Goal: Submit feedback/report problem: Submit feedback/report problem

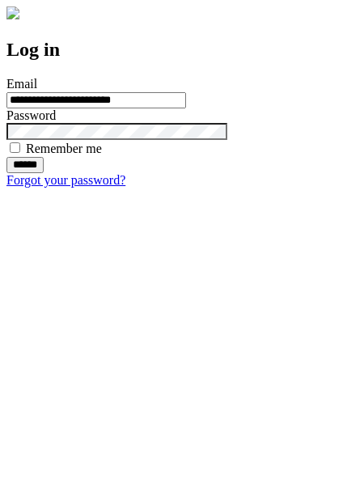
click at [44, 173] on input "******" at bounding box center [24, 165] width 37 height 16
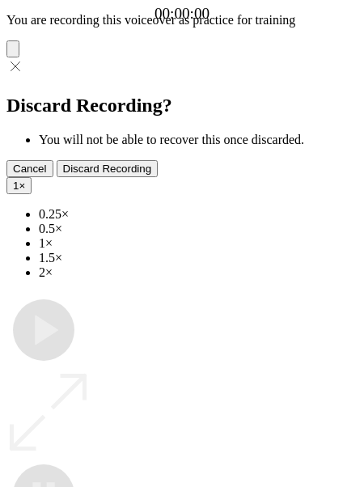
type input "**********"
